Goal: Task Accomplishment & Management: Complete application form

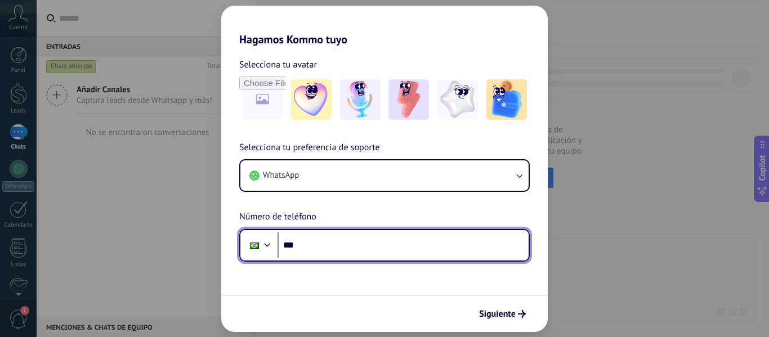
click at [297, 251] on input "***" at bounding box center [403, 246] width 251 height 26
click at [268, 242] on div at bounding box center [268, 244] width 14 height 14
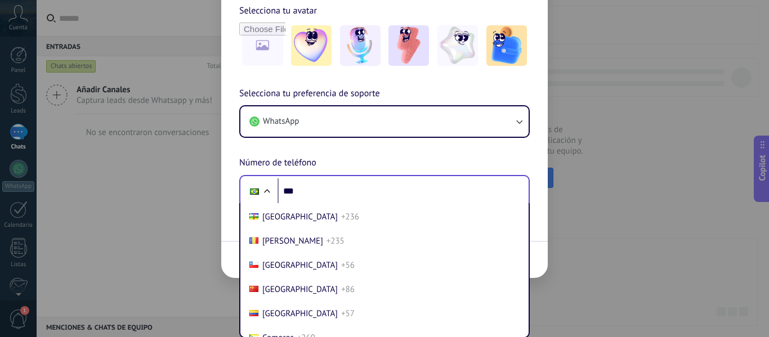
scroll to position [847, 0]
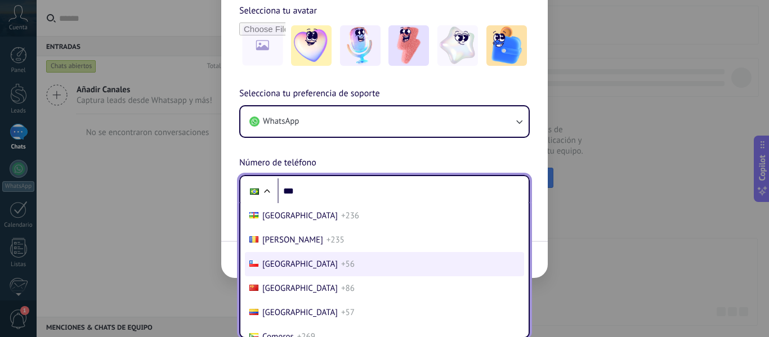
click at [311, 266] on li "Chile +56" at bounding box center [384, 264] width 279 height 24
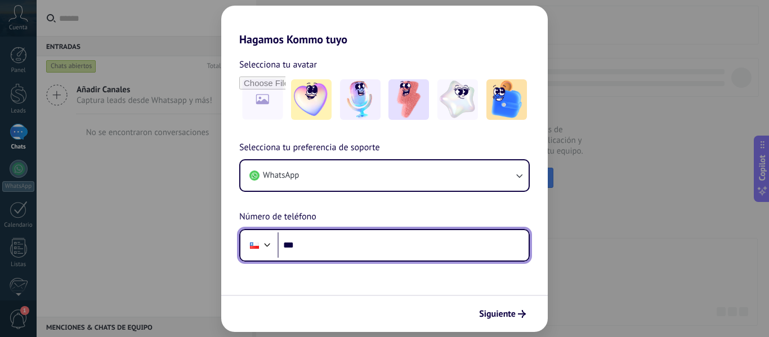
scroll to position [0, 0]
click at [338, 242] on input "***" at bounding box center [403, 246] width 251 height 26
type input "**********"
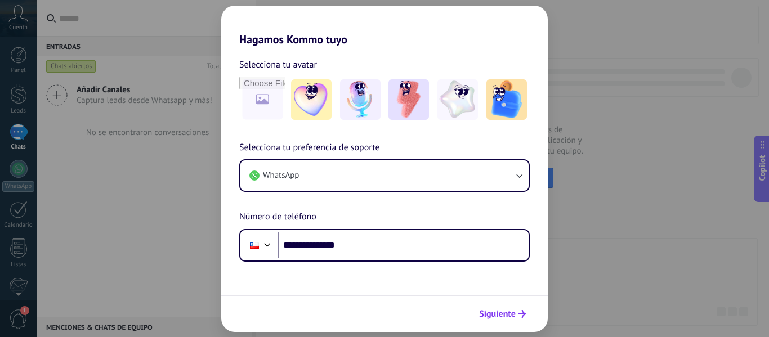
click at [502, 311] on span "Siguiente" at bounding box center [497, 314] width 37 height 8
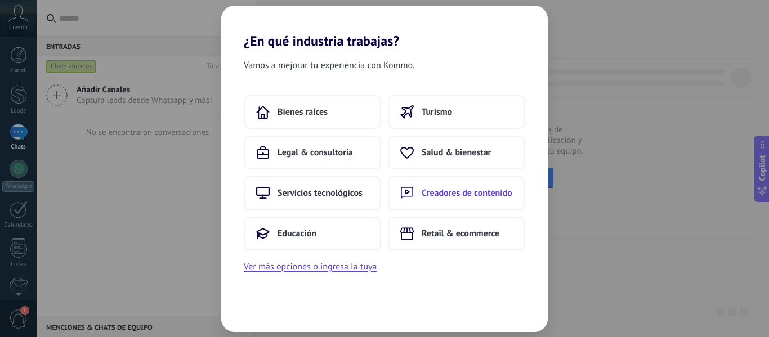
click at [464, 194] on span "Creadores de contenido" at bounding box center [467, 192] width 91 height 11
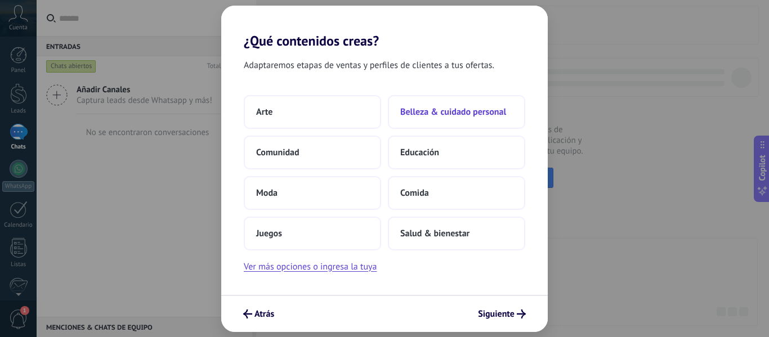
click at [458, 107] on span "Belleza & cuidado personal" at bounding box center [453, 111] width 106 height 11
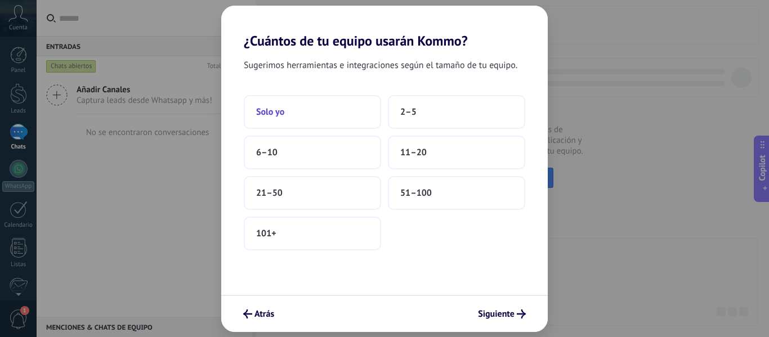
click at [315, 122] on button "Solo yo" at bounding box center [312, 112] width 137 height 34
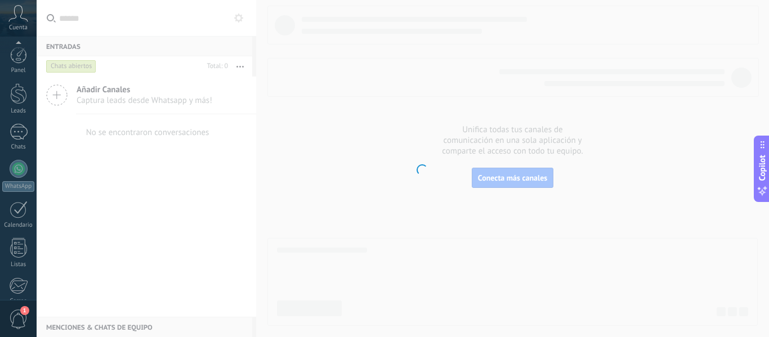
scroll to position [131, 0]
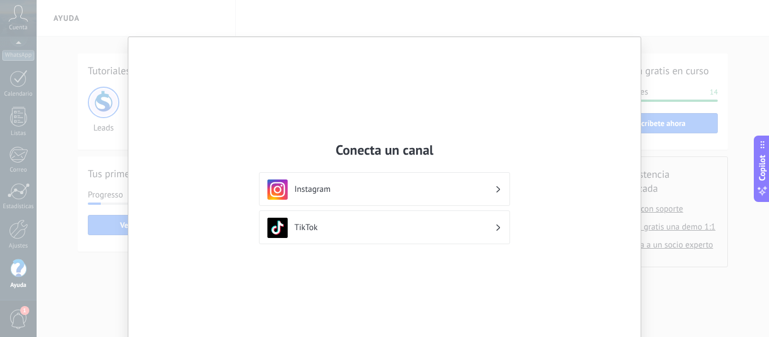
click at [439, 199] on div "Instagram" at bounding box center [384, 190] width 234 height 20
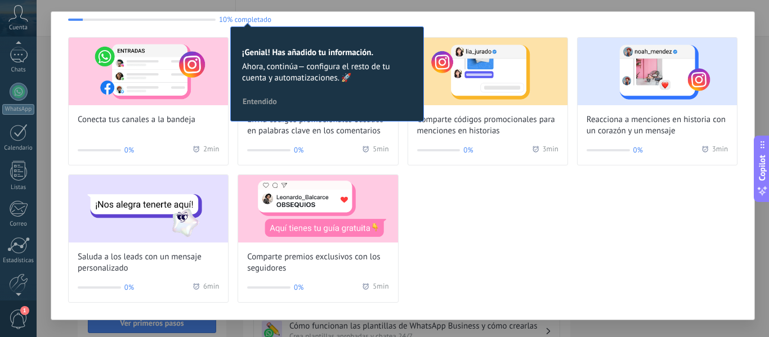
scroll to position [131, 0]
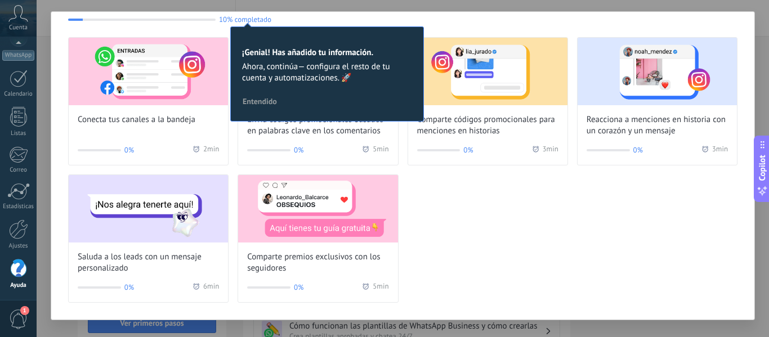
click at [16, 318] on span "1" at bounding box center [18, 320] width 19 height 20
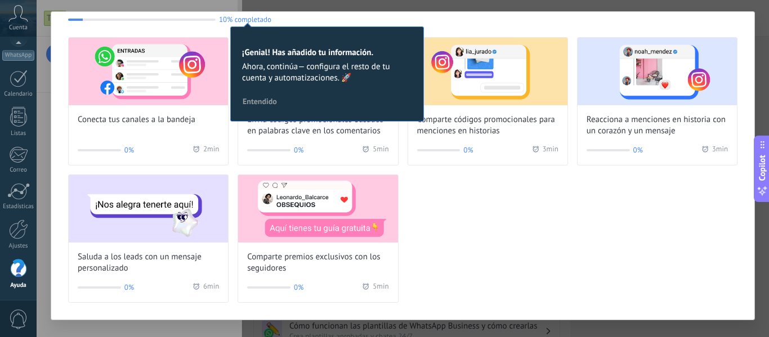
click at [16, 314] on span "0" at bounding box center [18, 320] width 19 height 20
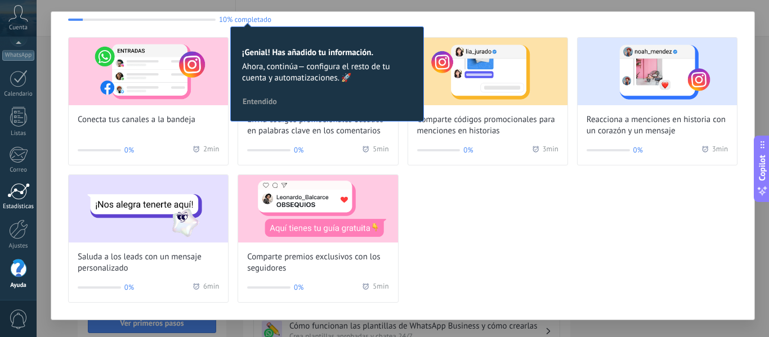
click at [13, 198] on div at bounding box center [18, 191] width 23 height 17
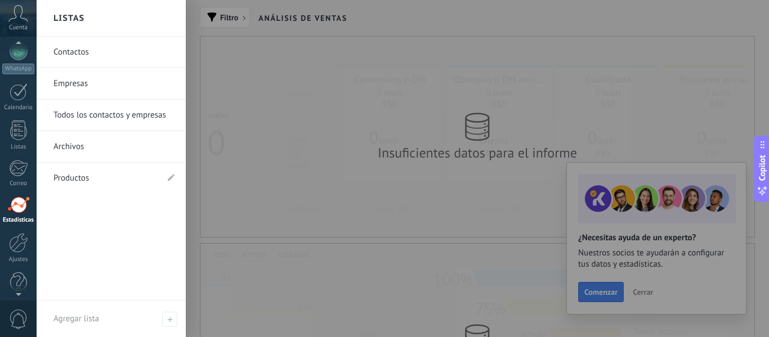
click at [15, 51] on div at bounding box center [18, 45] width 37 height 17
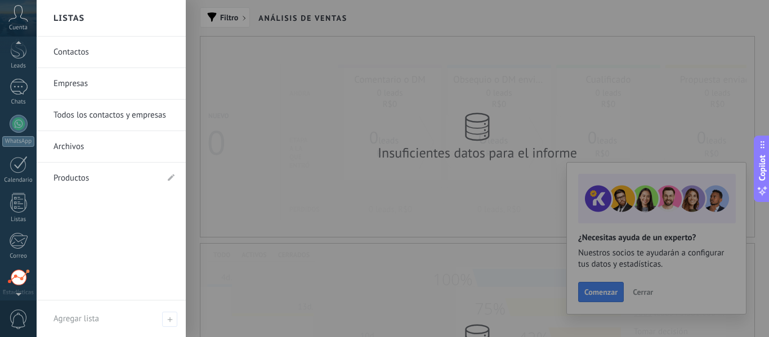
scroll to position [42, 0]
click at [19, 26] on span "Cuenta" at bounding box center [18, 27] width 19 height 7
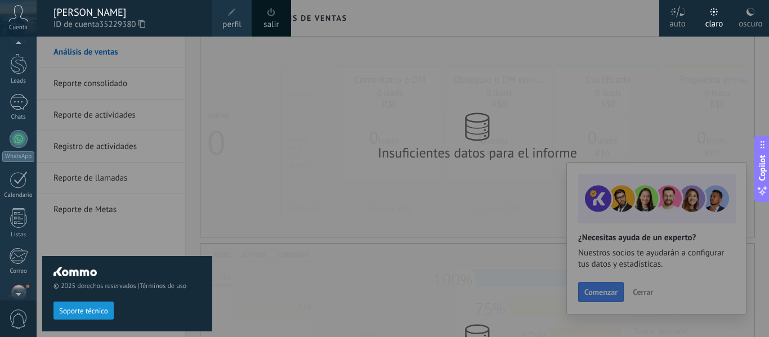
scroll to position [20, 0]
click at [15, 113] on div at bounding box center [19, 112] width 18 height 16
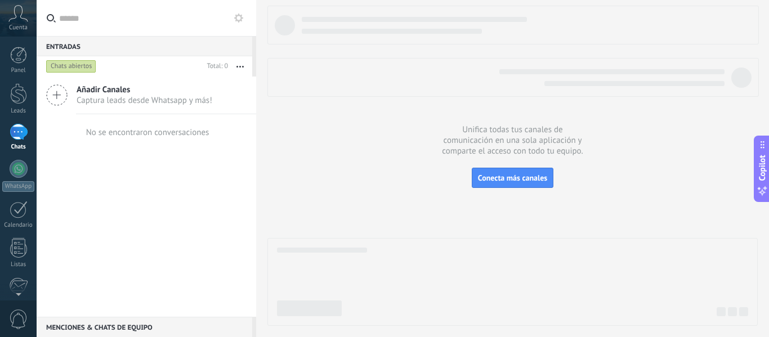
click at [120, 92] on span "Añadir Canales" at bounding box center [145, 89] width 136 height 11
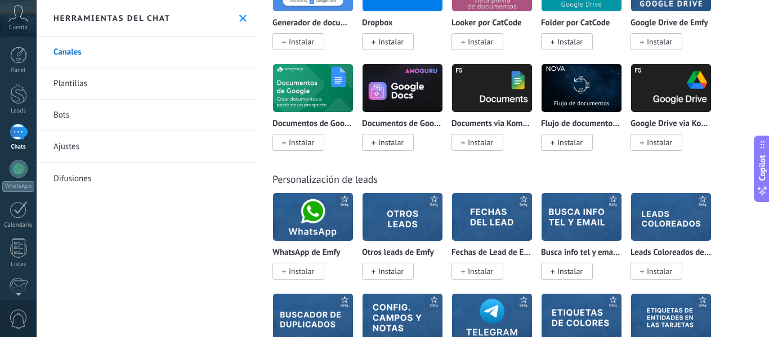
scroll to position [3784, 0]
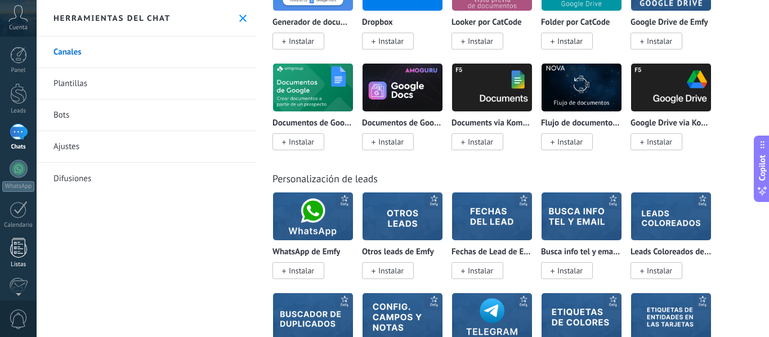
click at [9, 248] on link "Listas" at bounding box center [18, 253] width 37 height 30
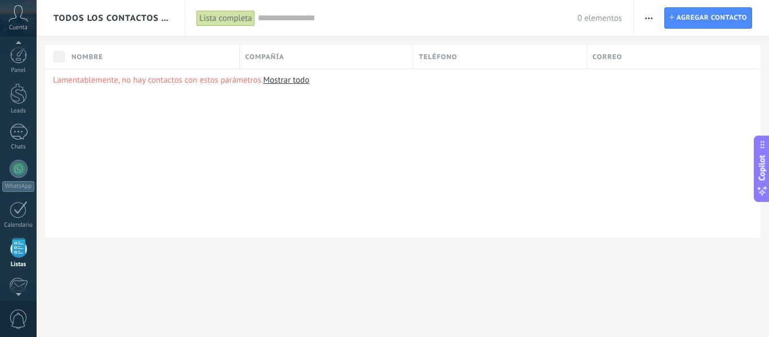
scroll to position [70, 0]
click at [289, 82] on link "Mostrar todo" at bounding box center [286, 80] width 46 height 11
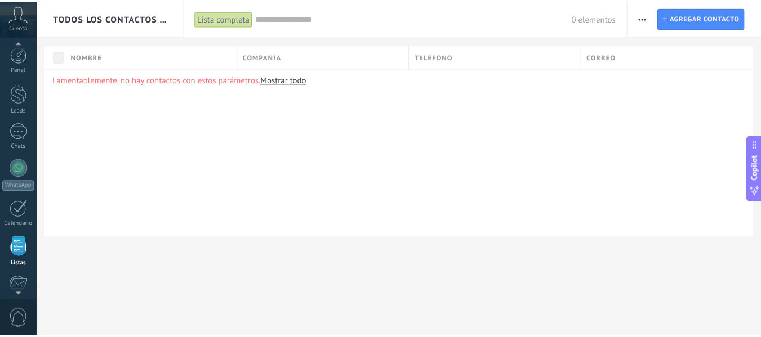
scroll to position [0, 0]
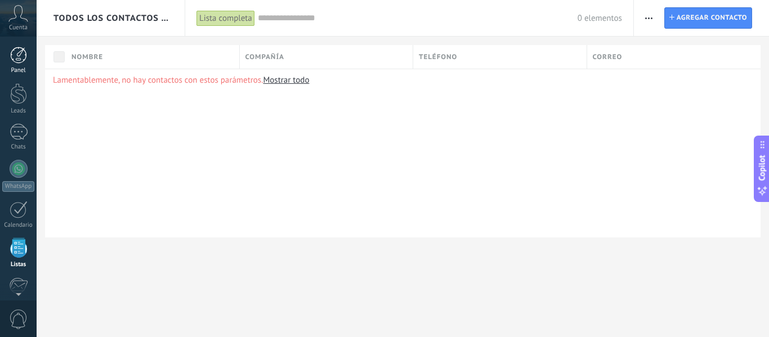
click at [14, 66] on link "Panel" at bounding box center [18, 61] width 37 height 28
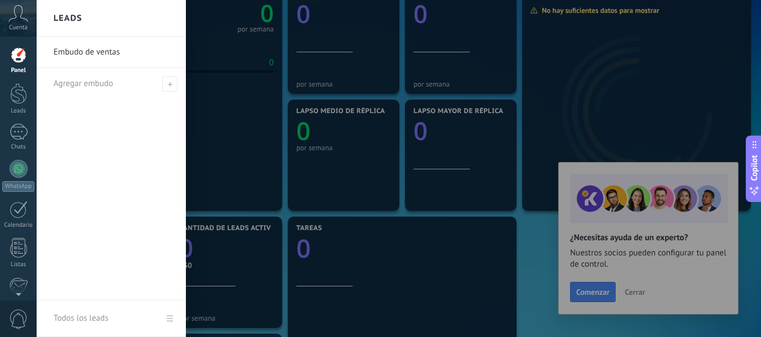
scroll to position [217, 0]
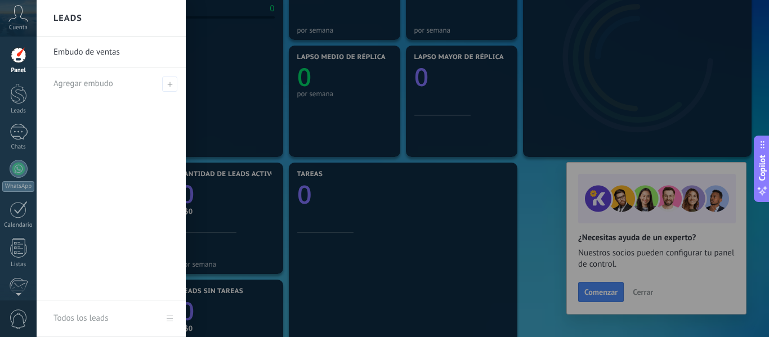
click at [642, 296] on div at bounding box center [421, 168] width 769 height 337
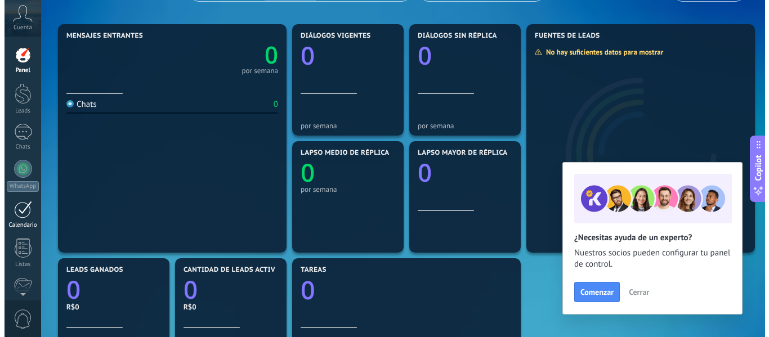
scroll to position [122, 0]
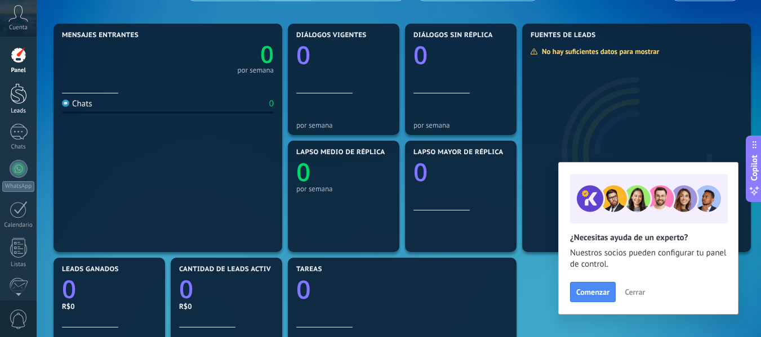
click at [18, 90] on div at bounding box center [18, 93] width 17 height 21
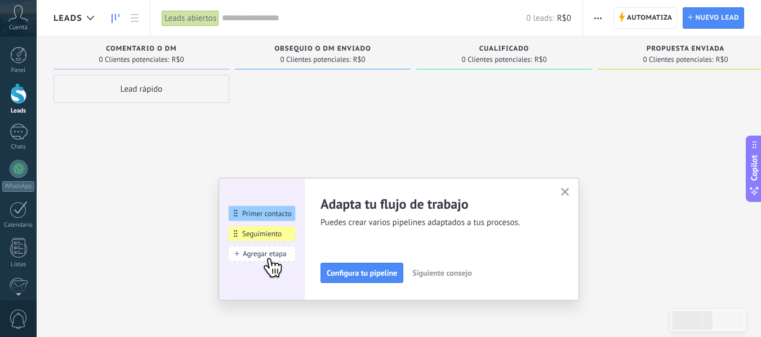
click at [562, 188] on button "button" at bounding box center [565, 192] width 14 height 15
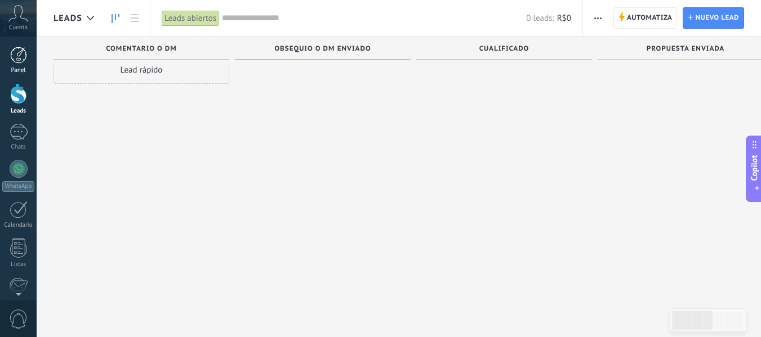
click at [20, 59] on div at bounding box center [18, 55] width 17 height 17
